Goal: Task Accomplishment & Management: Use online tool/utility

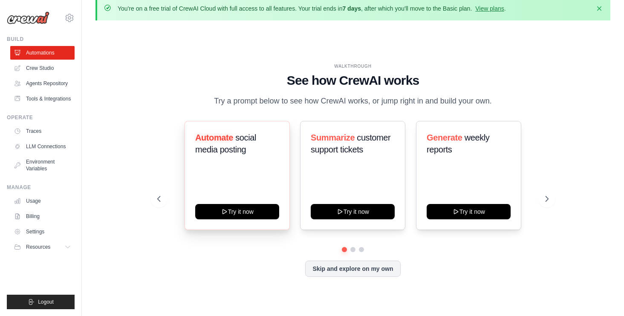
scroll to position [12, 0]
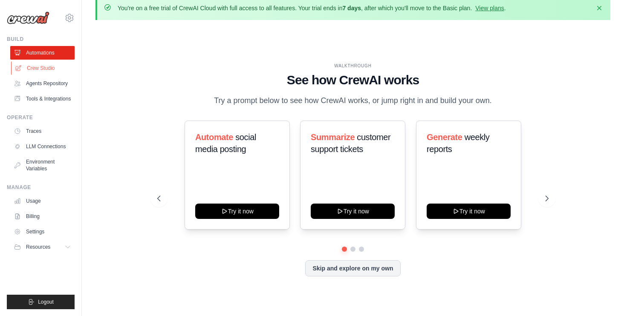
click at [34, 69] on link "Crew Studio" at bounding box center [43, 68] width 64 height 14
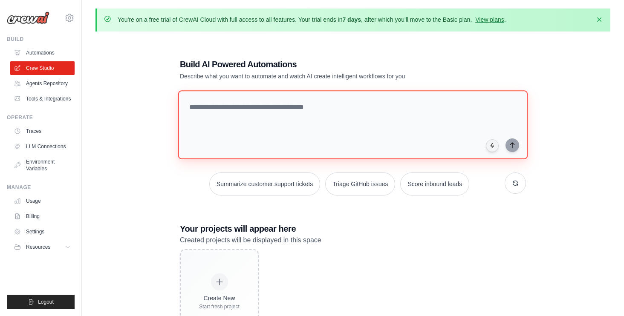
click at [231, 123] on textarea at bounding box center [353, 124] width 350 height 69
type textarea "**********"
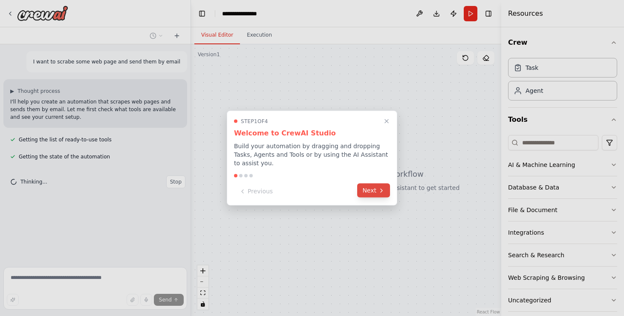
click at [370, 191] on button "Next" at bounding box center [373, 191] width 33 height 14
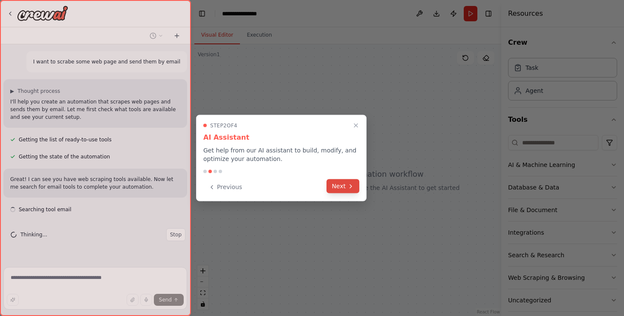
click at [342, 186] on button "Next" at bounding box center [343, 186] width 33 height 14
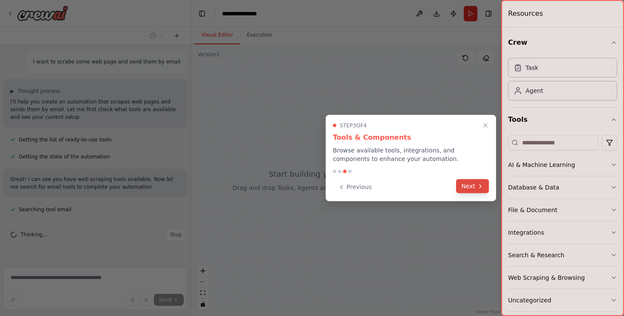
click at [464, 188] on button "Next" at bounding box center [472, 186] width 33 height 14
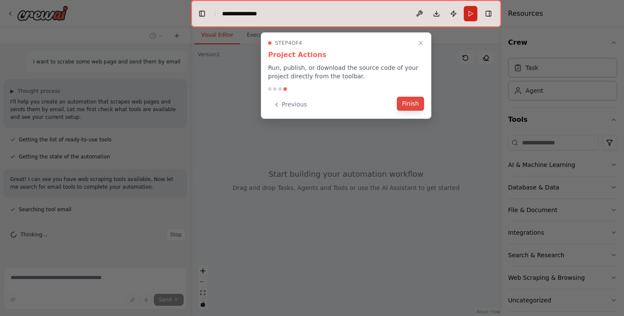
click at [411, 104] on button "Finish" at bounding box center [410, 104] width 27 height 14
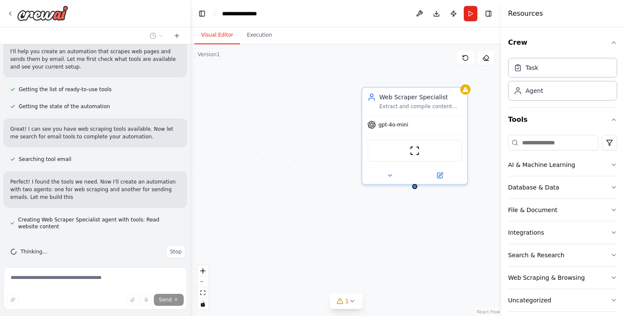
scroll to position [58, 0]
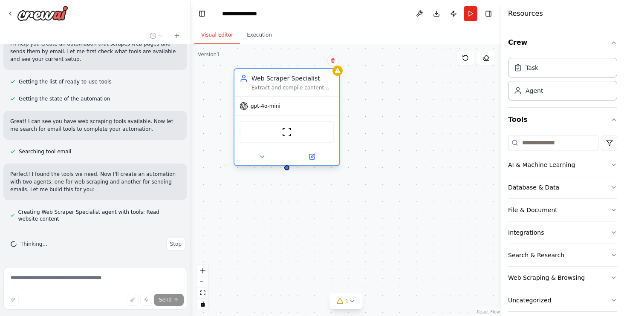
drag, startPoint x: 390, startPoint y: 101, endPoint x: 262, endPoint y: 79, distance: 129.7
click at [262, 79] on div "Web Scraper Specialist Extract and compile content from specified websites {web…" at bounding box center [293, 82] width 83 height 17
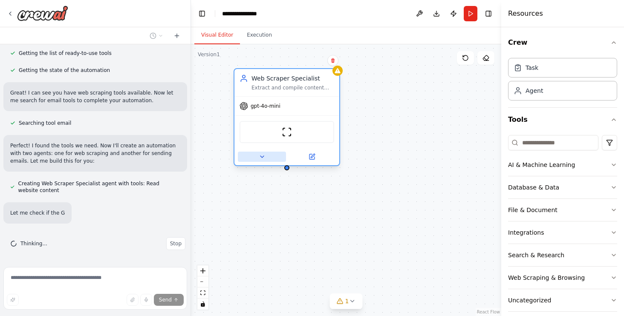
click at [266, 153] on button at bounding box center [262, 157] width 48 height 10
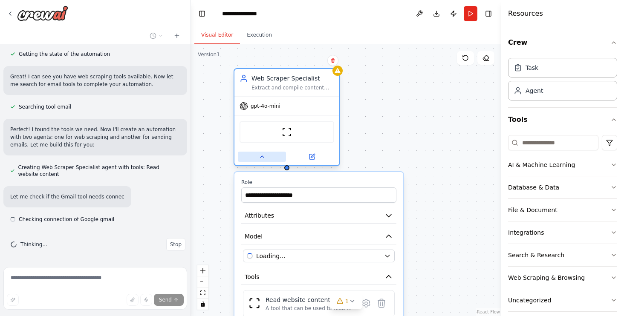
scroll to position [103, 0]
click at [269, 155] on button at bounding box center [262, 157] width 48 height 10
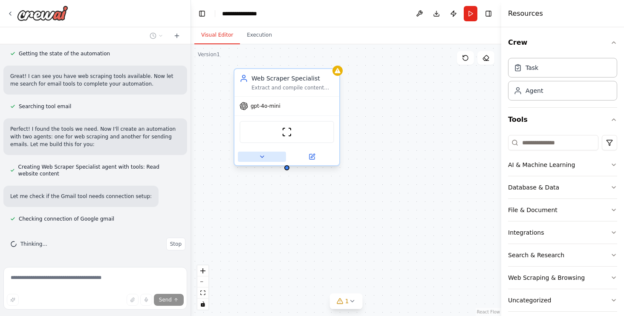
click at [269, 155] on button at bounding box center [262, 157] width 48 height 10
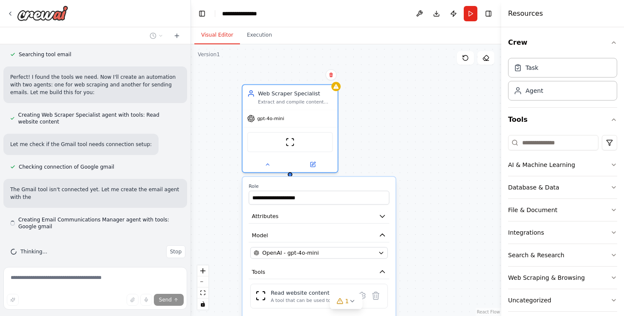
scroll to position [163, 0]
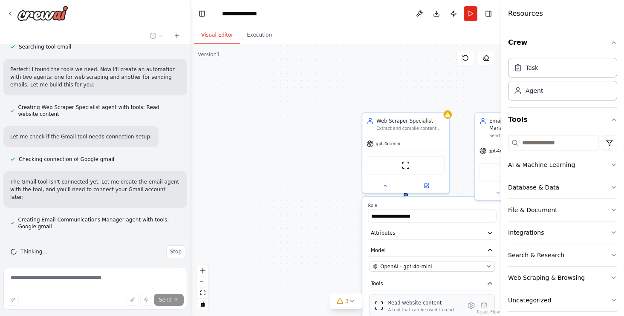
click at [408, 303] on div "Read website content" at bounding box center [424, 302] width 72 height 7
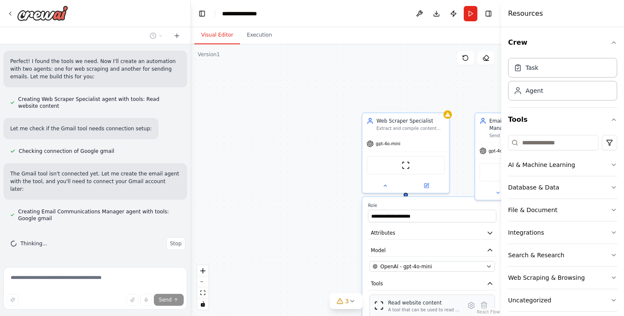
click at [390, 307] on div "A tool that can be used to read a website content." at bounding box center [424, 310] width 72 height 6
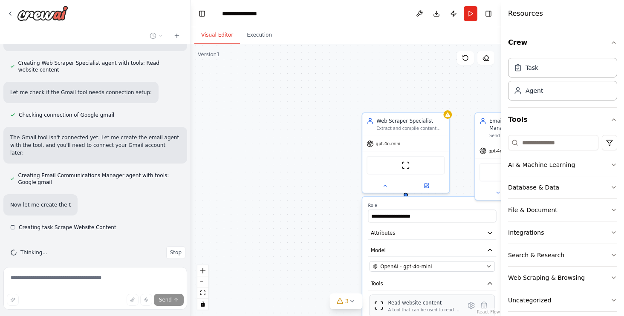
scroll to position [208, 0]
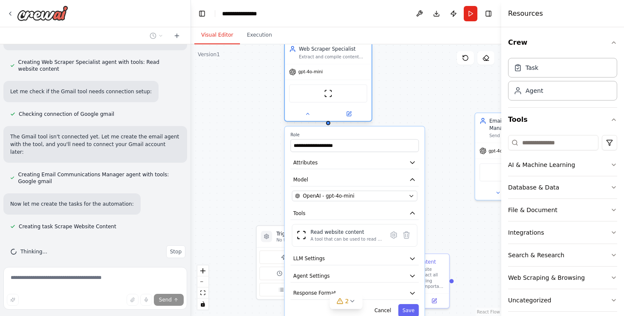
drag, startPoint x: 417, startPoint y: 130, endPoint x: 337, endPoint y: 62, distance: 105.3
click at [337, 62] on div "Web Scraper Specialist Extract and compile content from specified websites {web…" at bounding box center [328, 52] width 87 height 23
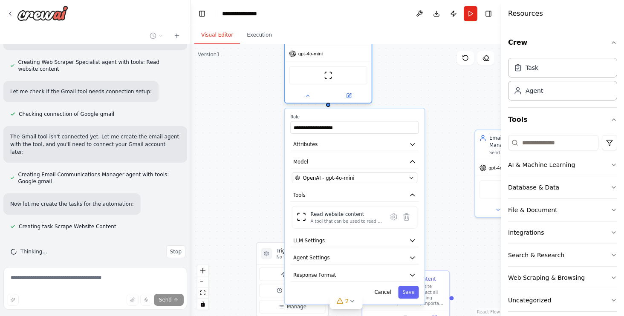
drag, startPoint x: 337, startPoint y: 62, endPoint x: 337, endPoint y: 44, distance: 17.5
click at [337, 44] on div "Web Scraper Specialist Extract and compile content from specified websites {web…" at bounding box center [328, 34] width 87 height 23
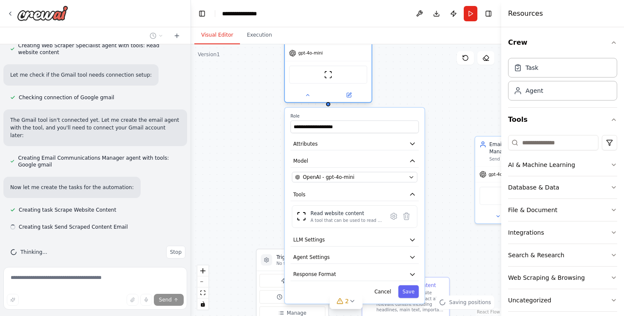
scroll to position [225, 0]
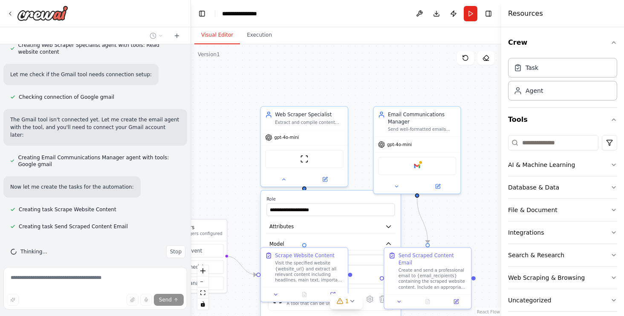
drag, startPoint x: 339, startPoint y: 65, endPoint x: 237, endPoint y: 35, distance: 105.8
click at [237, 35] on div "Visual Editor Execution Version 1 Show Tools Hide Agents .deletable-edge-delete…" at bounding box center [346, 171] width 310 height 289
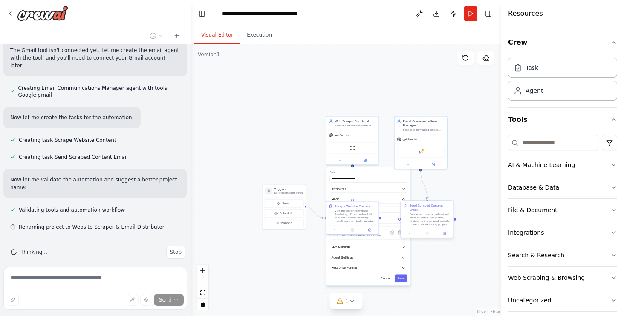
scroll to position [295, 0]
drag, startPoint x: 437, startPoint y: 217, endPoint x: 479, endPoint y: 186, distance: 52.4
click at [479, 186] on div "Create and send a professional email to {email_recipients} containing the scrap…" at bounding box center [470, 190] width 41 height 14
drag, startPoint x: 290, startPoint y: 194, endPoint x: 238, endPoint y: 193, distance: 52.0
click at [238, 193] on p "No triggers configured" at bounding box center [237, 192] width 29 height 3
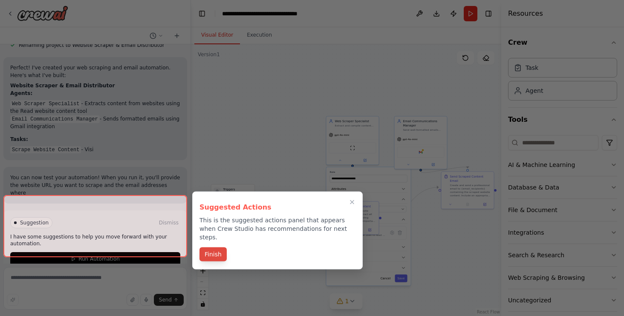
click at [216, 248] on button "Finish" at bounding box center [213, 255] width 27 height 14
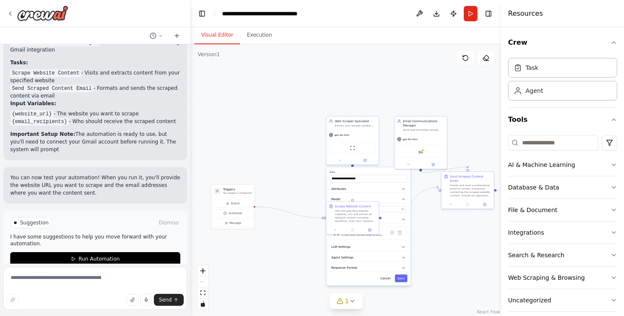
scroll to position [561, 0]
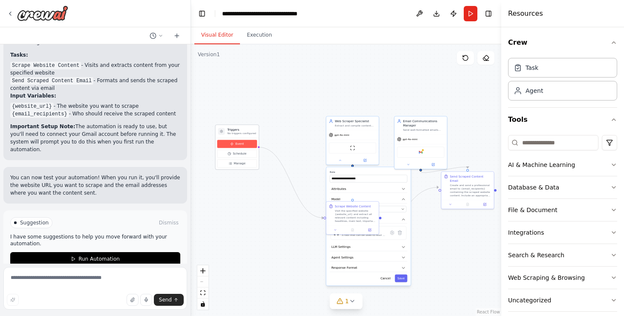
drag, startPoint x: 231, startPoint y: 202, endPoint x: 235, endPoint y: 143, distance: 59.0
click at [235, 143] on span "Event" at bounding box center [239, 144] width 9 height 4
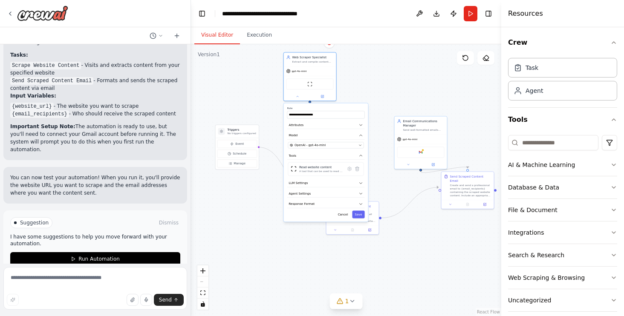
drag, startPoint x: 360, startPoint y: 172, endPoint x: 316, endPoint y: 107, distance: 78.7
click at [316, 107] on label "Role" at bounding box center [326, 108] width 78 height 3
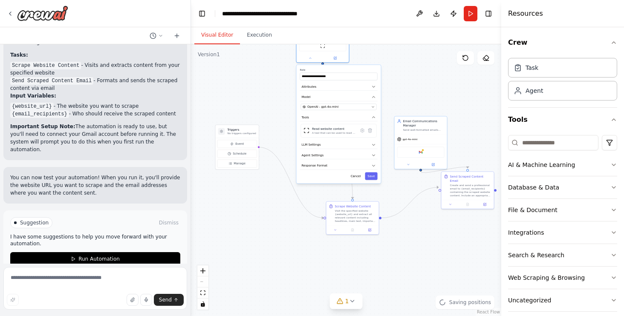
drag, startPoint x: 316, startPoint y: 107, endPoint x: 329, endPoint y: 66, distance: 42.3
click at [329, 66] on div "**********" at bounding box center [339, 124] width 84 height 119
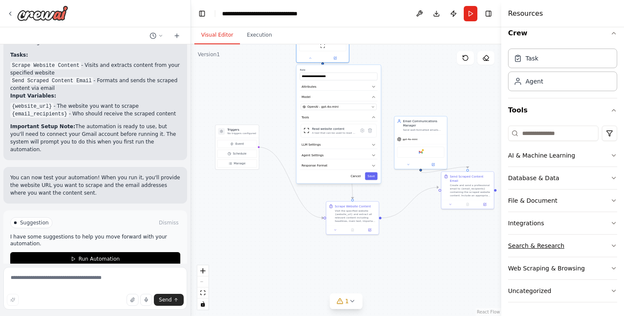
click at [562, 248] on button "Search & Research" at bounding box center [562, 246] width 109 height 22
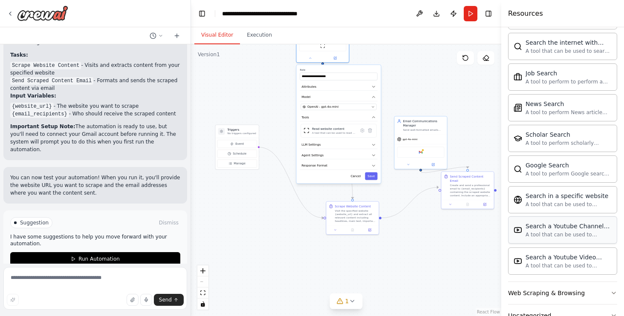
scroll to position [446, 0]
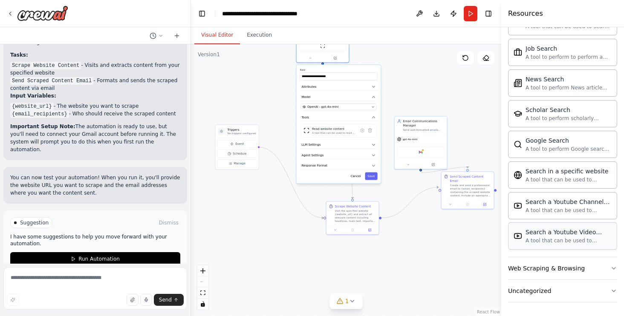
click at [556, 235] on div "Search a Youtube Video content" at bounding box center [569, 232] width 86 height 9
click at [537, 275] on button "Web Scraping & Browsing" at bounding box center [562, 268] width 109 height 22
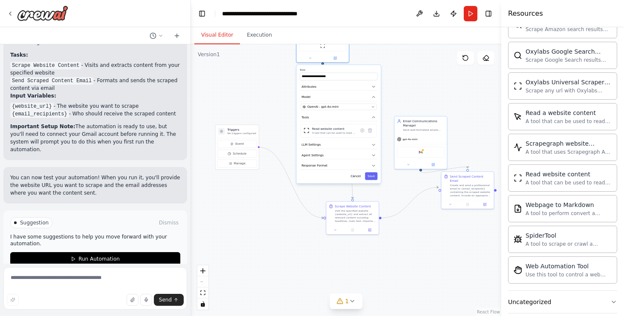
scroll to position [913, 0]
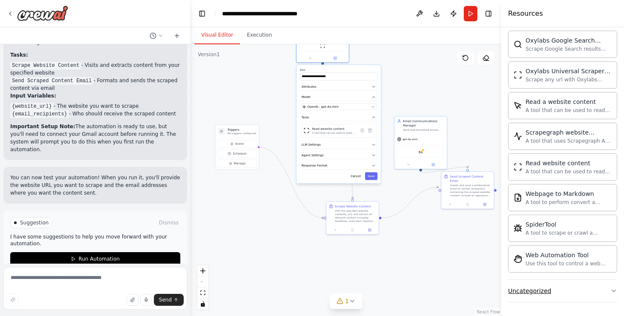
click at [547, 294] on div "Uncategorized" at bounding box center [529, 291] width 43 height 9
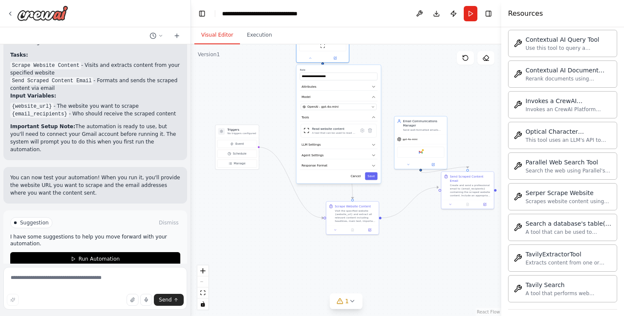
scroll to position [1380, 0]
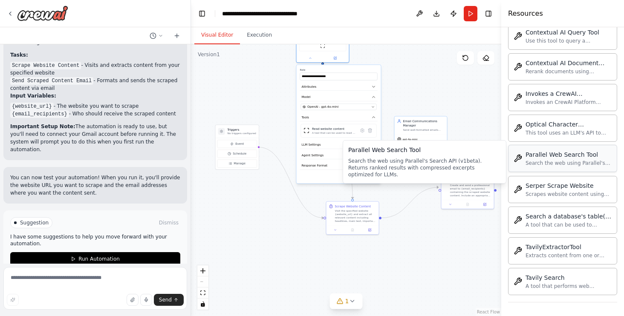
click at [573, 159] on div "Parallel Web Search Tool Search the web using Parallel's Search API (v1beta). R…" at bounding box center [569, 158] width 86 height 16
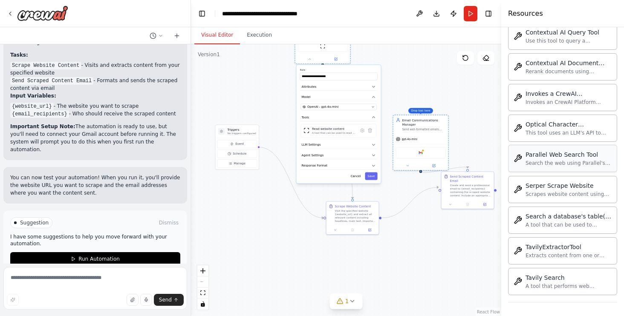
drag, startPoint x: 577, startPoint y: 159, endPoint x: 520, endPoint y: 171, distance: 57.5
click at [534, 165] on div "Search the web using Parallel's Search API (v1beta). Returns ranked results wit…" at bounding box center [569, 163] width 86 height 7
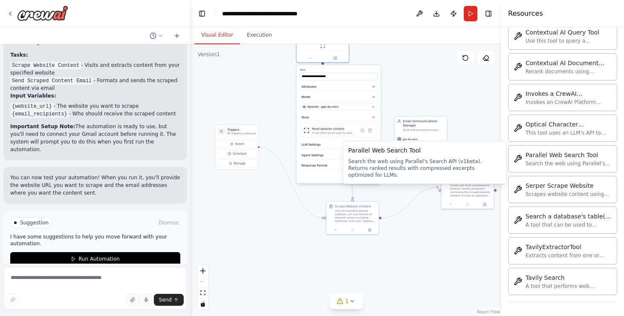
click at [422, 112] on div ".deletable-edge-delete-btn { width: 20px; height: 20px; border: 0px solid #ffff…" at bounding box center [346, 180] width 310 height 272
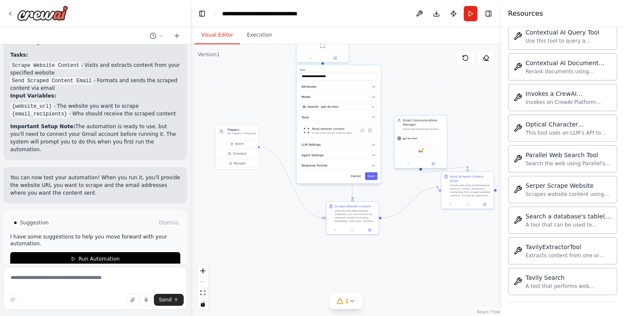
click at [438, 142] on div "gpt-4o-mini" at bounding box center [421, 138] width 52 height 9
click at [442, 105] on icon at bounding box center [440, 106] width 5 height 5
click at [414, 105] on button "Confirm" at bounding box center [416, 106] width 30 height 10
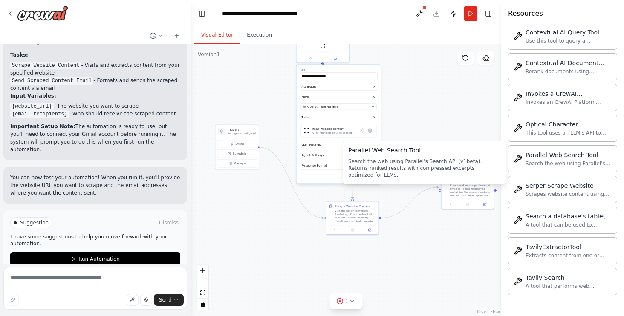
click at [341, 102] on div "**********" at bounding box center [339, 124] width 84 height 119
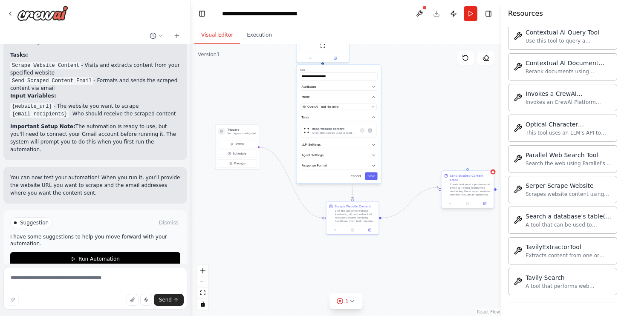
click at [475, 183] on div "Create and send a professional email to {email_recipients} containing the scrap…" at bounding box center [470, 190] width 41 height 14
click at [487, 164] on icon at bounding box center [487, 162] width 5 height 5
click at [460, 162] on button "Confirm" at bounding box center [463, 163] width 30 height 10
click at [343, 138] on div "**********" at bounding box center [339, 124] width 84 height 119
click at [373, 67] on div "**********" at bounding box center [339, 124] width 84 height 119
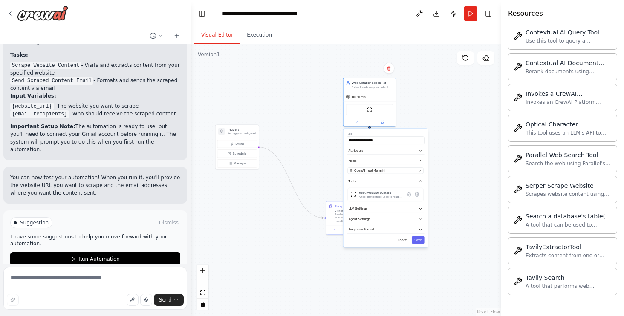
drag, startPoint x: 372, startPoint y: 67, endPoint x: 417, endPoint y: 132, distance: 78.6
click at [417, 132] on div "**********" at bounding box center [386, 188] width 84 height 119
click at [388, 67] on icon at bounding box center [388, 68] width 3 height 5
click at [366, 67] on button "Confirm" at bounding box center [365, 68] width 30 height 10
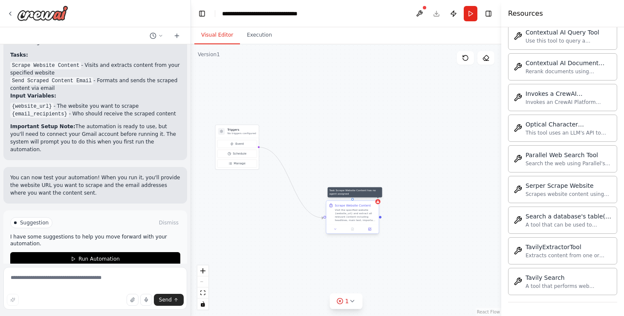
click at [376, 203] on div at bounding box center [378, 201] width 5 height 5
click at [372, 196] on button at bounding box center [372, 192] width 11 height 11
click at [373, 195] on icon at bounding box center [372, 192] width 5 height 5
drag, startPoint x: 221, startPoint y: 140, endPoint x: 317, endPoint y: 140, distance: 95.9
click at [317, 140] on button "Event" at bounding box center [318, 144] width 40 height 8
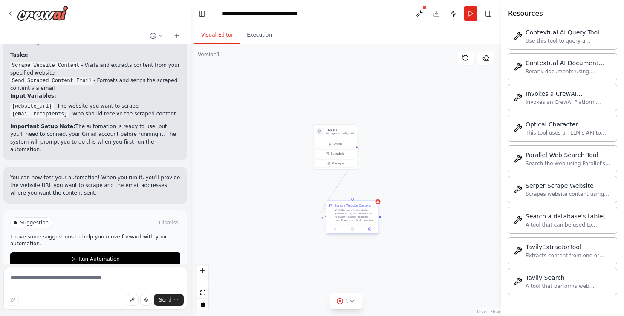
click at [344, 219] on div "Visit the specified website {website_url} and extract all relevant content incl…" at bounding box center [355, 215] width 41 height 14
click at [371, 192] on icon at bounding box center [371, 193] width 3 height 5
click at [346, 191] on button "Confirm" at bounding box center [348, 193] width 30 height 10
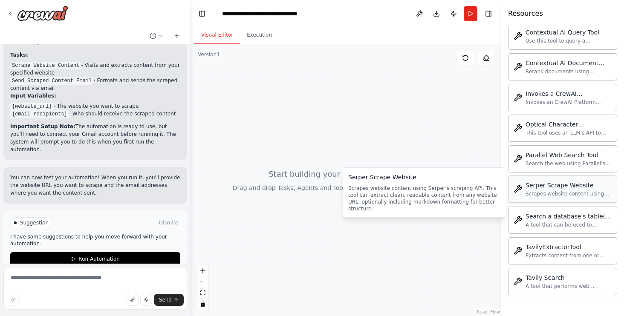
drag, startPoint x: 546, startPoint y: 191, endPoint x: 327, endPoint y: 165, distance: 220.7
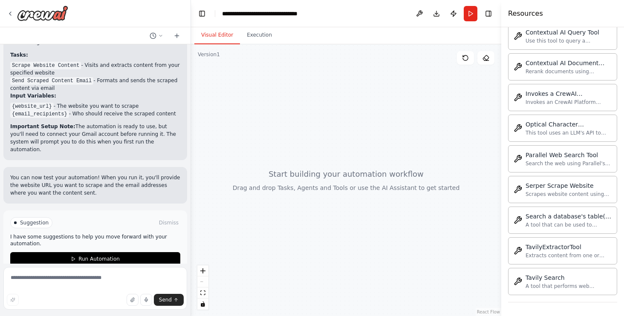
click at [319, 160] on div at bounding box center [346, 180] width 310 height 272
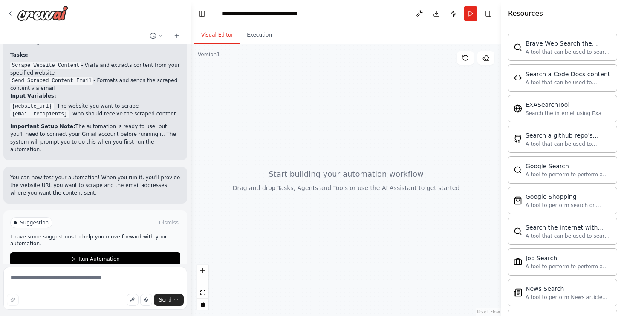
scroll to position [0, 0]
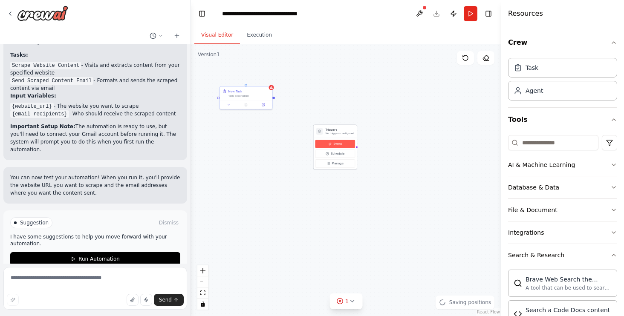
click at [341, 145] on span "Event" at bounding box center [337, 144] width 9 height 4
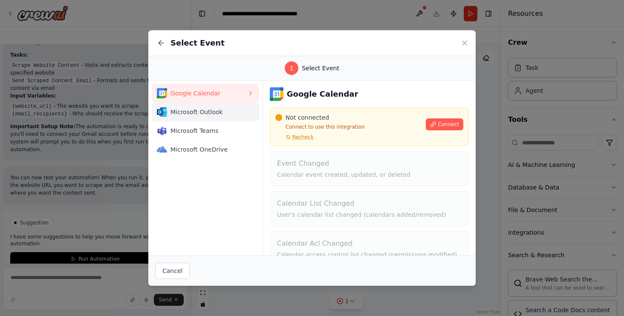
click at [195, 119] on button "Microsoft Outlook" at bounding box center [205, 112] width 107 height 19
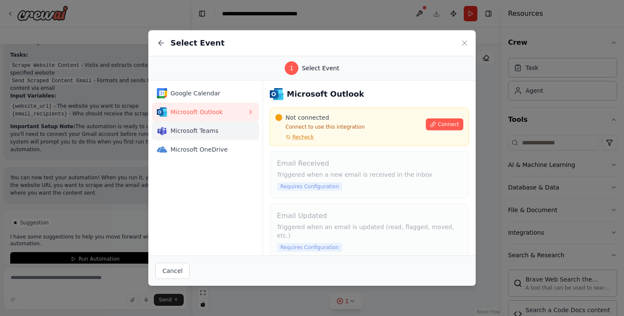
click at [202, 133] on span "Microsoft Teams" at bounding box center [209, 131] width 77 height 9
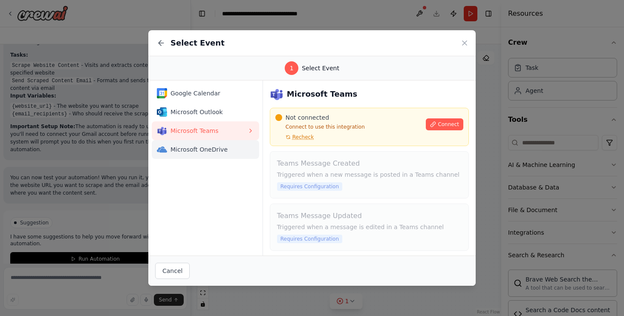
click at [209, 144] on button "Microsoft OneDrive" at bounding box center [205, 149] width 107 height 19
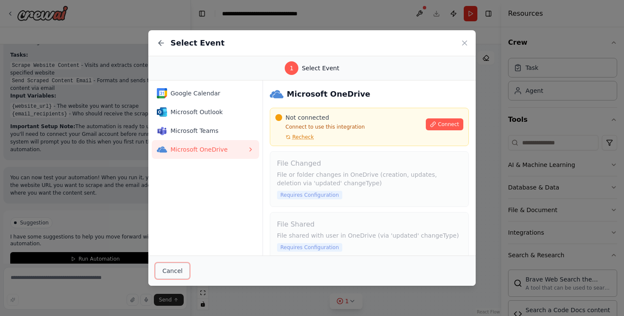
click at [176, 276] on button "Cancel" at bounding box center [172, 271] width 35 height 16
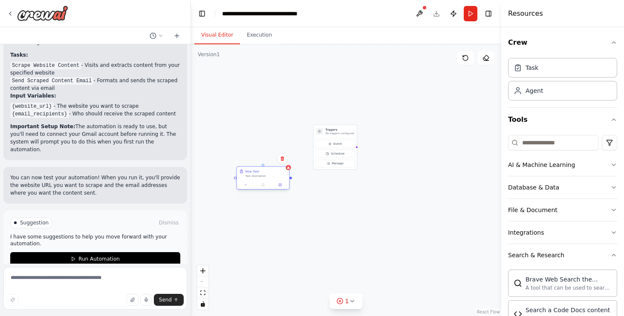
drag, startPoint x: 245, startPoint y: 93, endPoint x: 262, endPoint y: 175, distance: 84.4
click at [262, 173] on div "New Task" at bounding box center [266, 171] width 41 height 4
click at [283, 191] on button at bounding box center [280, 189] width 14 height 5
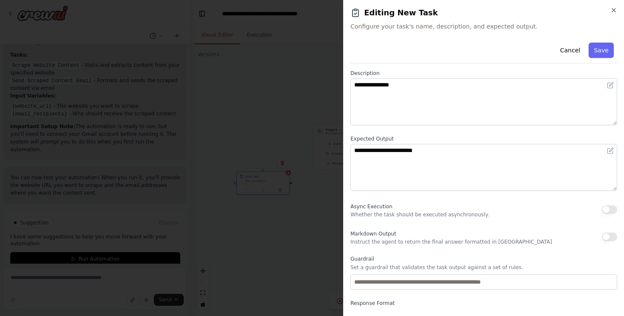
scroll to position [69, 0]
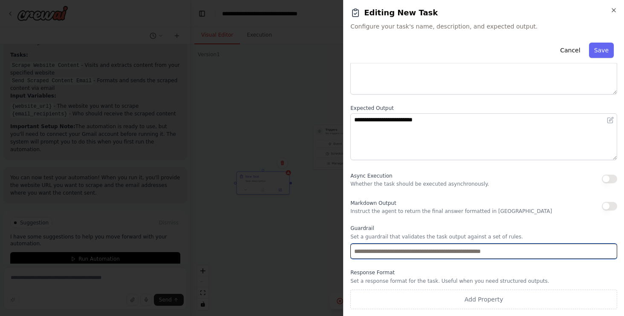
click at [398, 254] on input "text" at bounding box center [483, 251] width 267 height 15
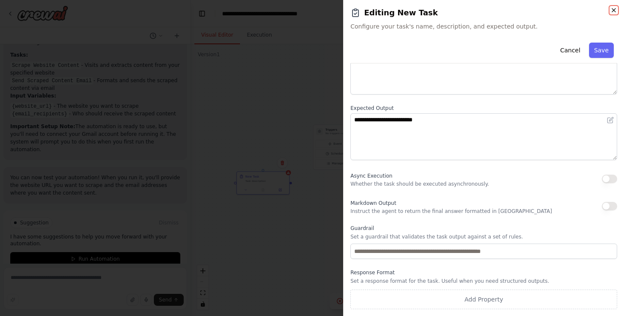
click at [613, 11] on icon "button" at bounding box center [613, 10] width 3 height 3
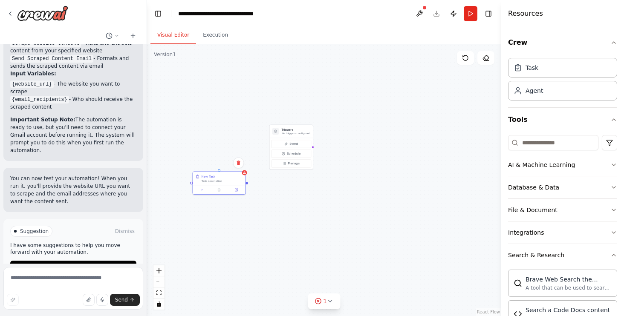
scroll to position [591, 0]
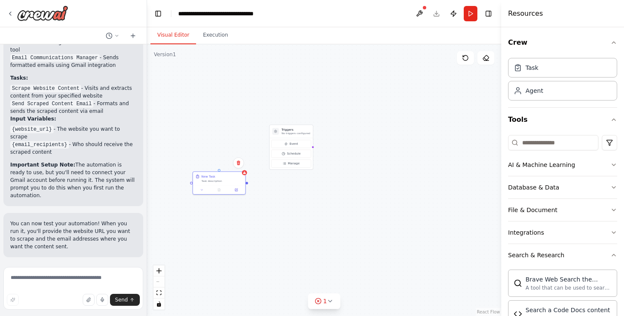
drag, startPoint x: 191, startPoint y: 55, endPoint x: 158, endPoint y: 56, distance: 32.8
click at [157, 56] on div "I want to scrabe some web page and send them by email ▶ Thought process I'll he…" at bounding box center [312, 158] width 624 height 316
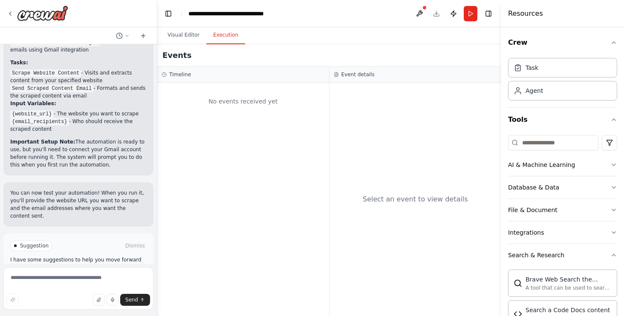
drag, startPoint x: 229, startPoint y: 27, endPoint x: 229, endPoint y: 49, distance: 22.6
click at [229, 49] on div "Visual Editor Execution Version 1 Show Tools Hide Agents Triggers No triggers c…" at bounding box center [329, 171] width 344 height 289
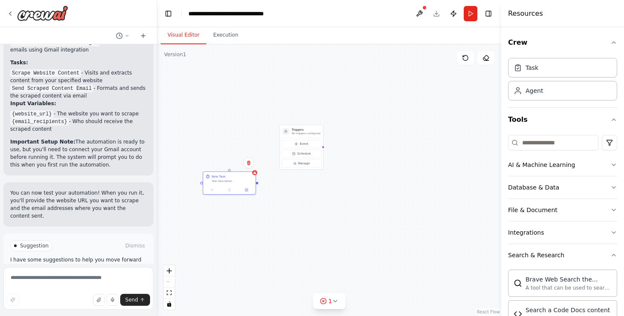
click at [179, 36] on button "Visual Editor" at bounding box center [184, 35] width 46 height 18
click at [235, 37] on button "Execution" at bounding box center [225, 35] width 39 height 18
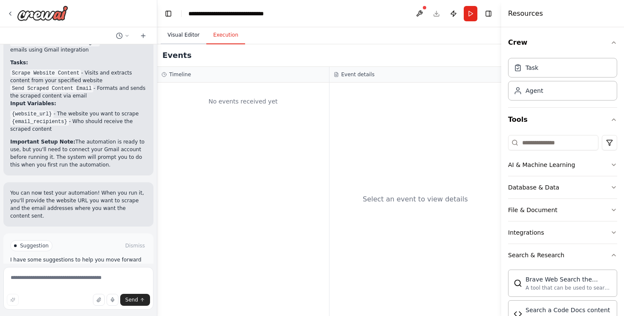
click at [184, 37] on button "Visual Editor" at bounding box center [184, 35] width 46 height 18
click at [220, 38] on button "Execution" at bounding box center [225, 35] width 39 height 18
click at [181, 36] on button "Visual Editor" at bounding box center [184, 35] width 46 height 18
click at [230, 33] on button "Execution" at bounding box center [225, 35] width 39 height 18
click at [183, 32] on button "Visual Editor" at bounding box center [184, 35] width 46 height 18
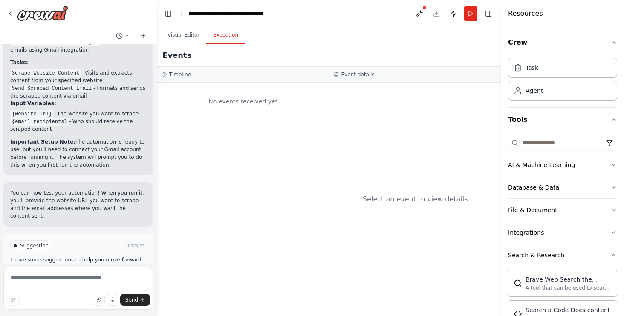
click at [219, 38] on button "Execution" at bounding box center [225, 35] width 39 height 18
click at [455, 9] on button "Publish" at bounding box center [454, 13] width 14 height 15
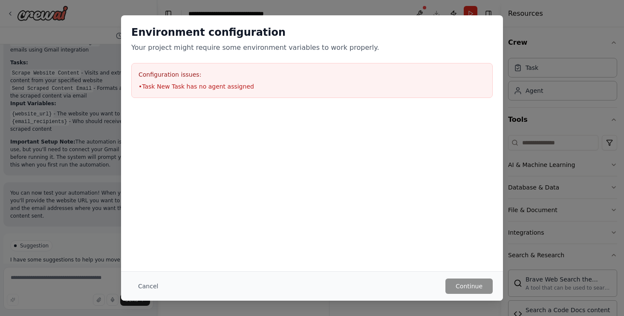
click at [472, 14] on div "Environment configuration Your project might require some environment variables…" at bounding box center [312, 158] width 624 height 316
click at [146, 285] on button "Cancel" at bounding box center [148, 286] width 34 height 15
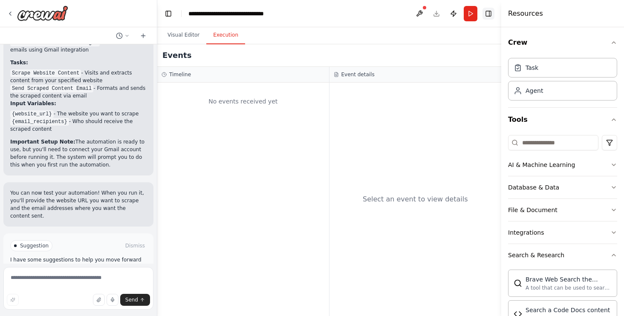
click at [490, 15] on button "Toggle Right Sidebar" at bounding box center [489, 14] width 12 height 12
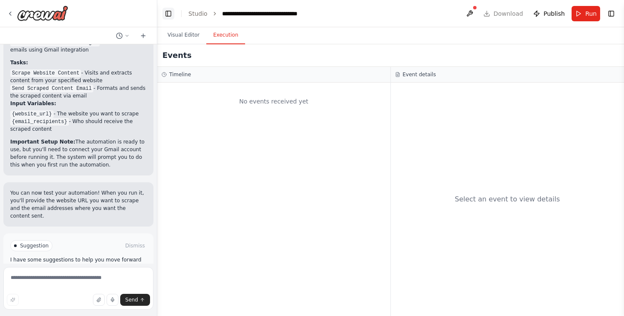
click at [169, 13] on button "Toggle Left Sidebar" at bounding box center [168, 14] width 12 height 12
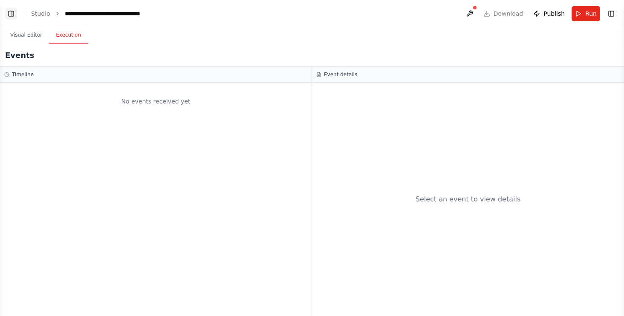
click at [10, 16] on button "Toggle Left Sidebar" at bounding box center [11, 14] width 12 height 12
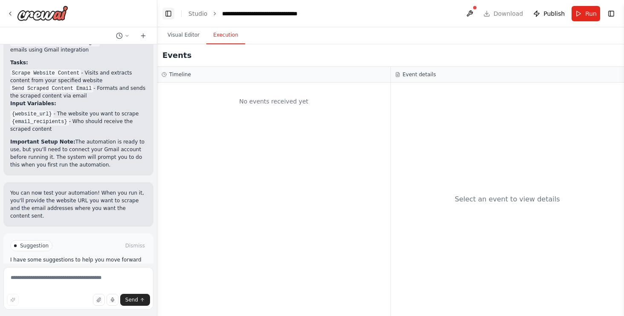
click at [166, 14] on button "Toggle Left Sidebar" at bounding box center [168, 14] width 12 height 12
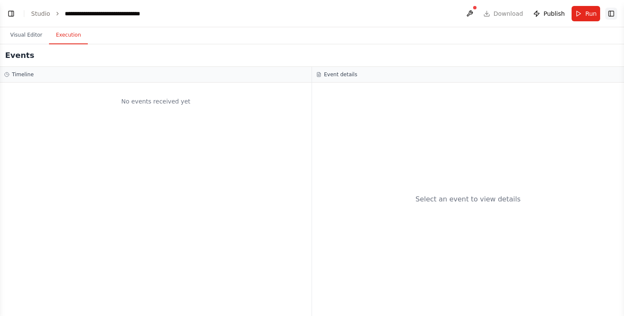
click at [610, 12] on button "Toggle Right Sidebar" at bounding box center [611, 14] width 12 height 12
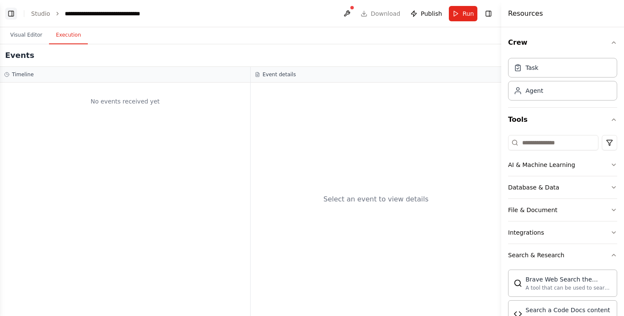
click at [7, 15] on button "Toggle Left Sidebar" at bounding box center [11, 14] width 12 height 12
